Goal: Information Seeking & Learning: Learn about a topic

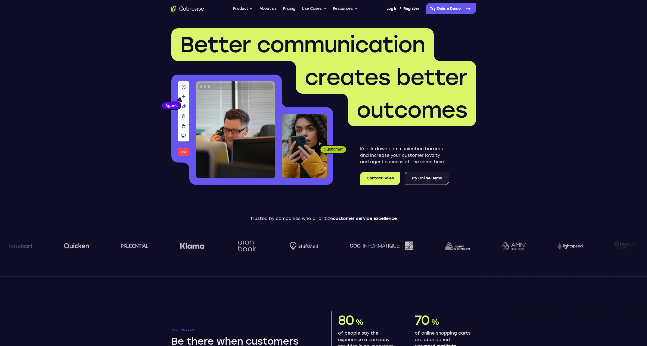
click at [437, 177] on link "Try Online Demo" at bounding box center [427, 178] width 44 height 13
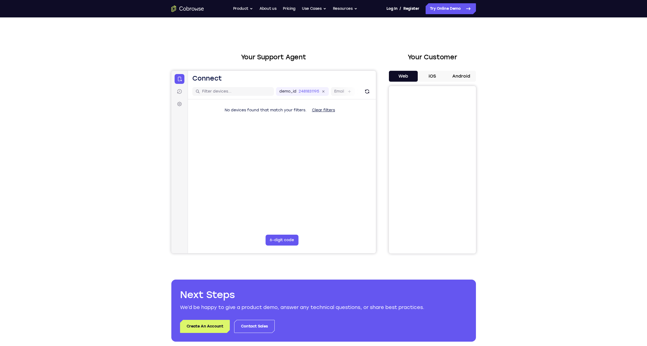
click at [432, 75] on button "iOS" at bounding box center [432, 76] width 29 height 11
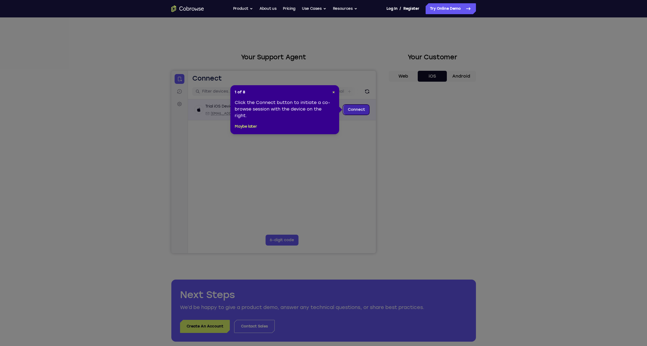
click at [355, 108] on link "Connect" at bounding box center [356, 110] width 26 height 10
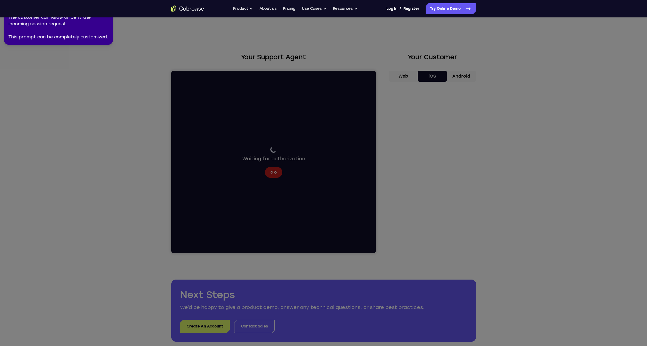
click at [80, 92] on icon at bounding box center [324, 172] width 653 height 348
click at [61, 31] on div "The customer can Allow or Deny the incoming session request. This prompt can be…" at bounding box center [58, 27] width 100 height 26
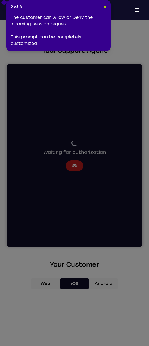
click at [104, 7] on span "×" at bounding box center [105, 7] width 2 height 5
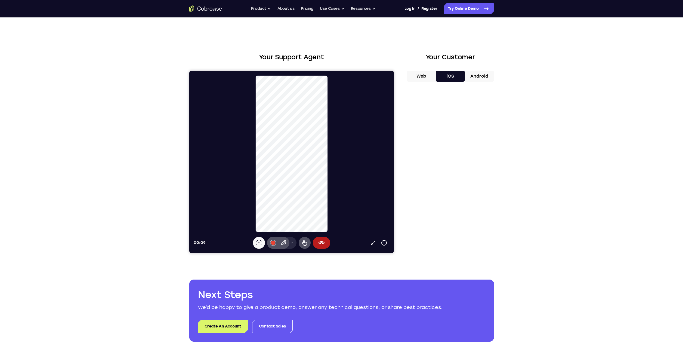
click at [414, 75] on button "Web" at bounding box center [421, 76] width 29 height 11
click at [487, 75] on button "Android" at bounding box center [479, 76] width 29 height 11
click at [263, 8] on button "Product" at bounding box center [261, 8] width 20 height 11
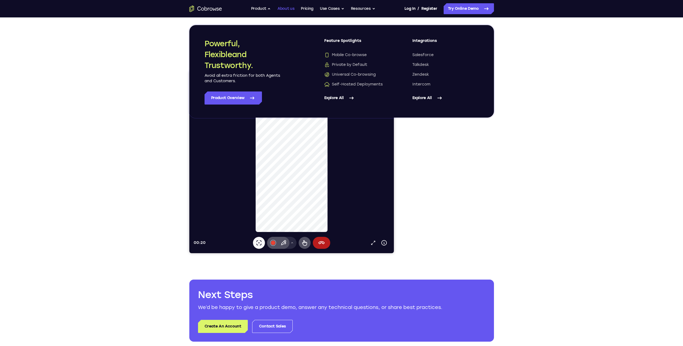
click at [287, 8] on link "About us" at bounding box center [285, 8] width 17 height 11
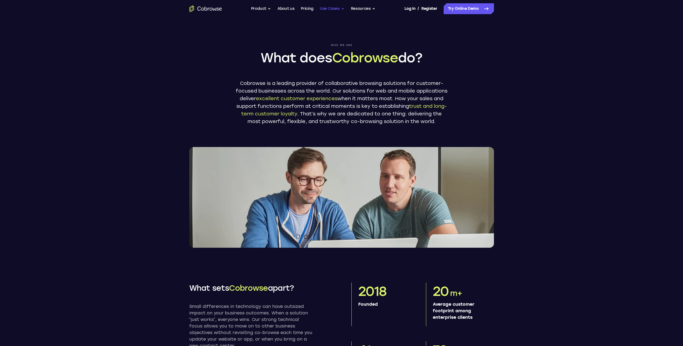
click at [336, 11] on button "Use Cases" at bounding box center [332, 8] width 24 height 11
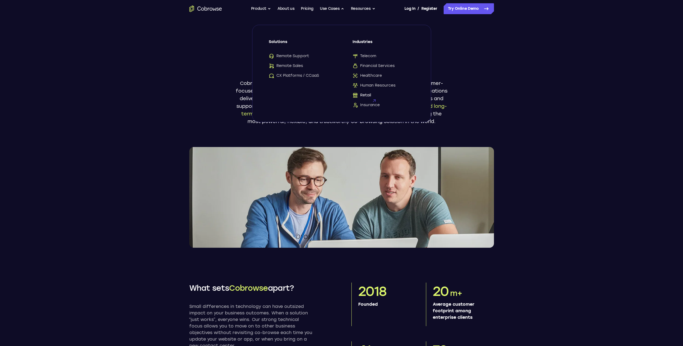
click at [366, 95] on span "Retail" at bounding box center [362, 94] width 18 height 5
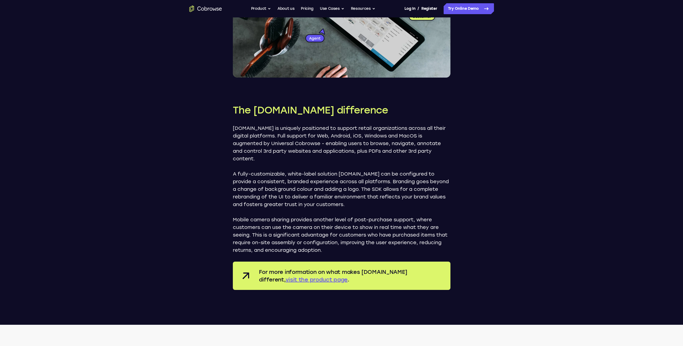
scroll to position [952, 0]
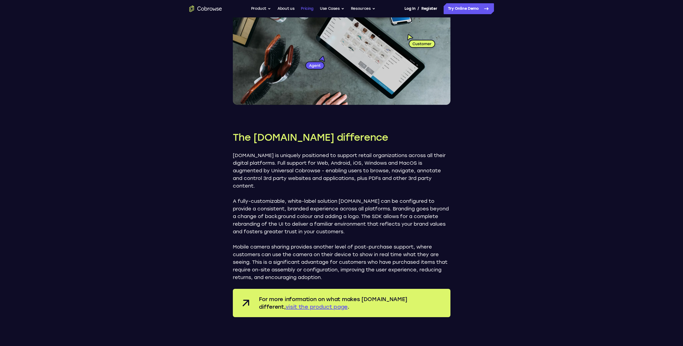
click at [305, 8] on link "Pricing" at bounding box center [307, 8] width 13 height 11
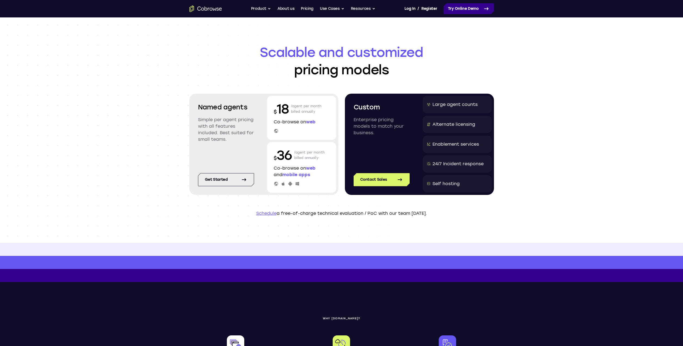
click at [483, 12] on icon at bounding box center [486, 8] width 7 height 7
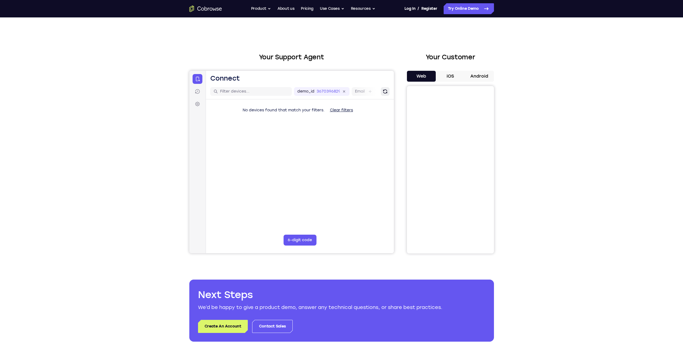
click at [387, 91] on icon "Refresh" at bounding box center [385, 91] width 4 height 4
click at [300, 244] on button "6-digit code" at bounding box center [299, 239] width 33 height 11
click at [317, 186] on div at bounding box center [291, 162] width 205 height 182
